Goal: Task Accomplishment & Management: Complete application form

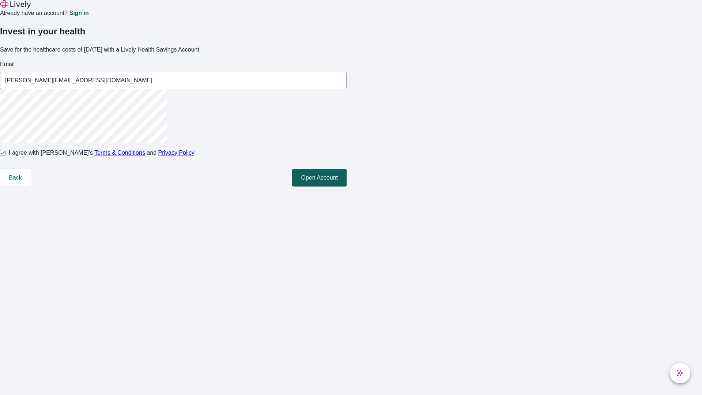
click at [347, 186] on button "Open Account" at bounding box center [319, 178] width 54 height 18
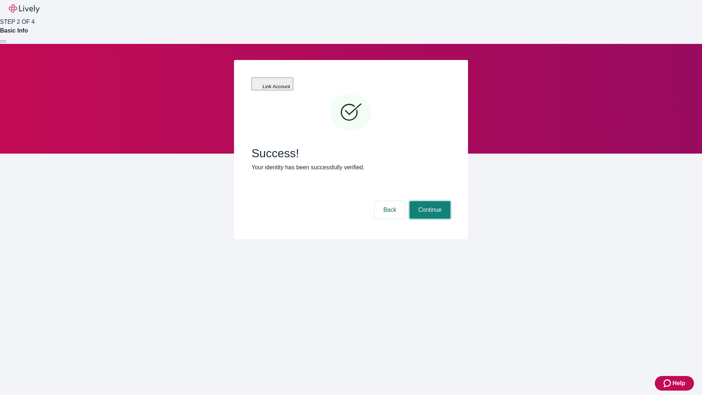
click at [429, 201] on button "Continue" at bounding box center [429, 210] width 41 height 18
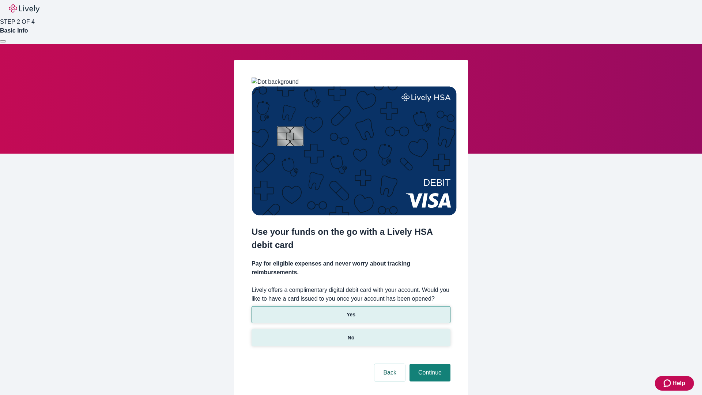
click at [351, 334] on p "No" at bounding box center [351, 338] width 7 height 8
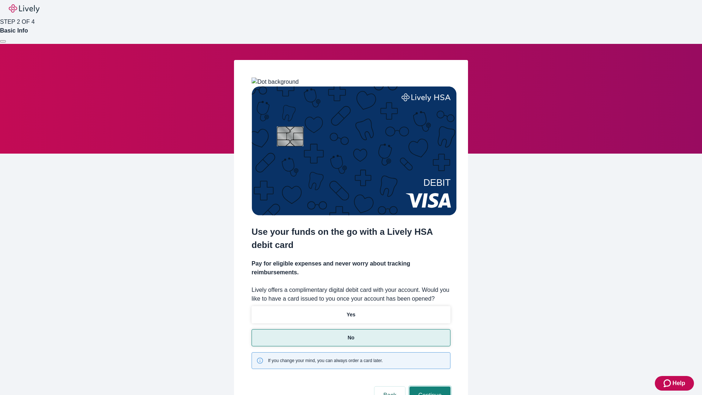
click at [429, 386] on button "Continue" at bounding box center [429, 395] width 41 height 18
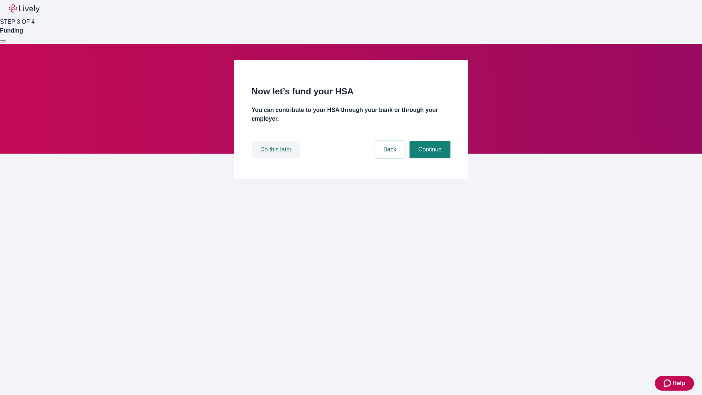
click at [277, 158] on button "Do this later" at bounding box center [276, 150] width 49 height 18
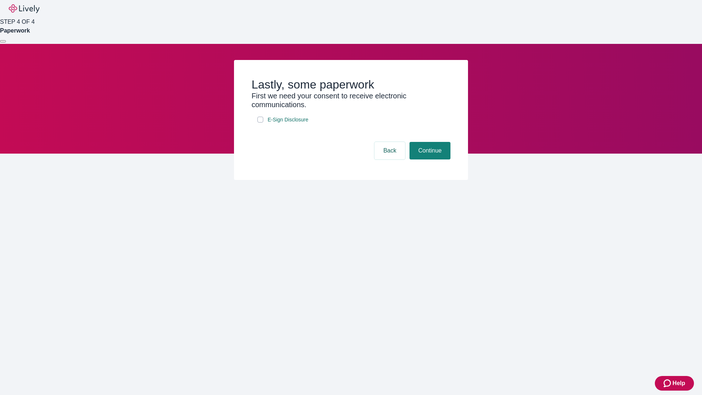
click at [260, 122] on input "E-Sign Disclosure" at bounding box center [260, 120] width 6 height 6
checkbox input "true"
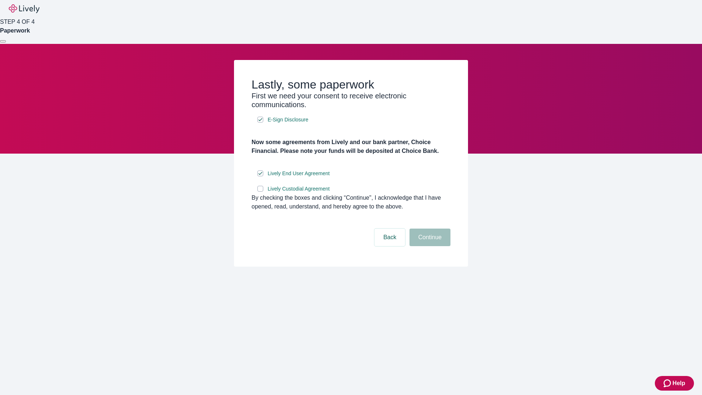
click at [260, 192] on input "Lively Custodial Agreement" at bounding box center [260, 189] width 6 height 6
checkbox input "true"
click at [429, 246] on button "Continue" at bounding box center [429, 237] width 41 height 18
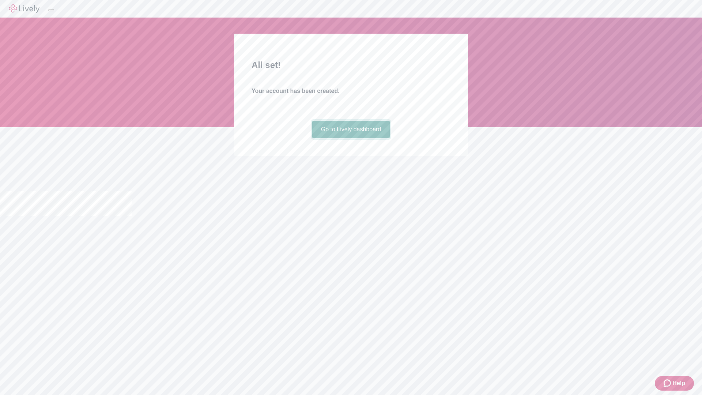
click at [351, 138] on link "Go to Lively dashboard" at bounding box center [351, 130] width 78 height 18
